Goal: Information Seeking & Learning: Find specific fact

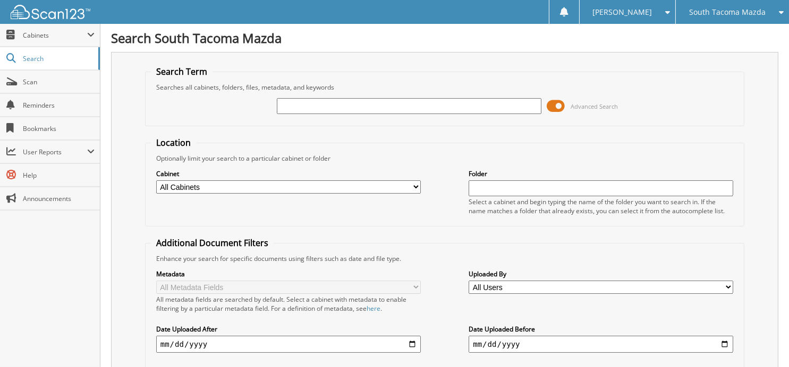
click at [388, 102] on input "text" at bounding box center [409, 106] width 264 height 16
type input "270013"
click at [313, 109] on input "270013" at bounding box center [409, 106] width 264 height 16
type input "2"
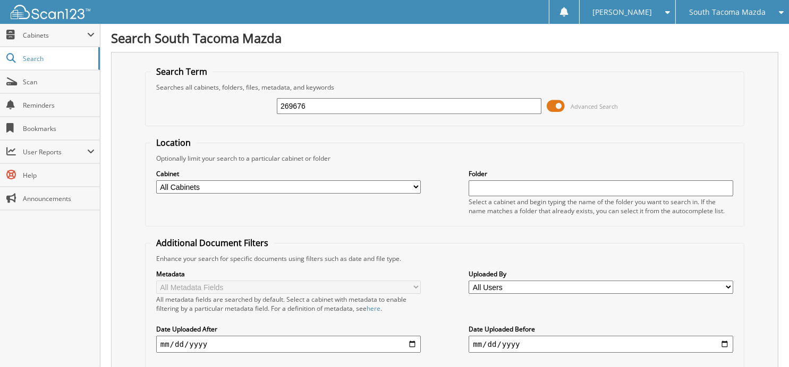
type input "269676"
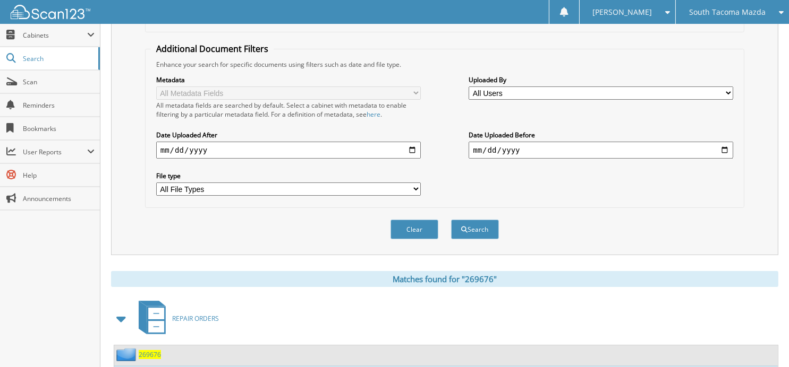
scroll to position [259, 0]
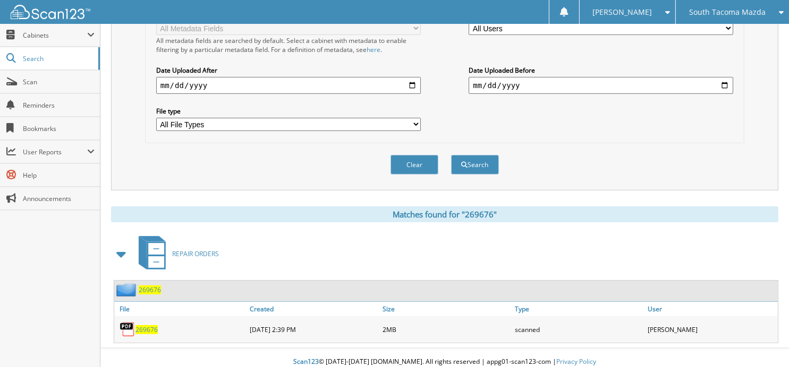
click at [145, 326] on span "269676" at bounding box center [146, 330] width 22 height 9
